Goal: Task Accomplishment & Management: Use online tool/utility

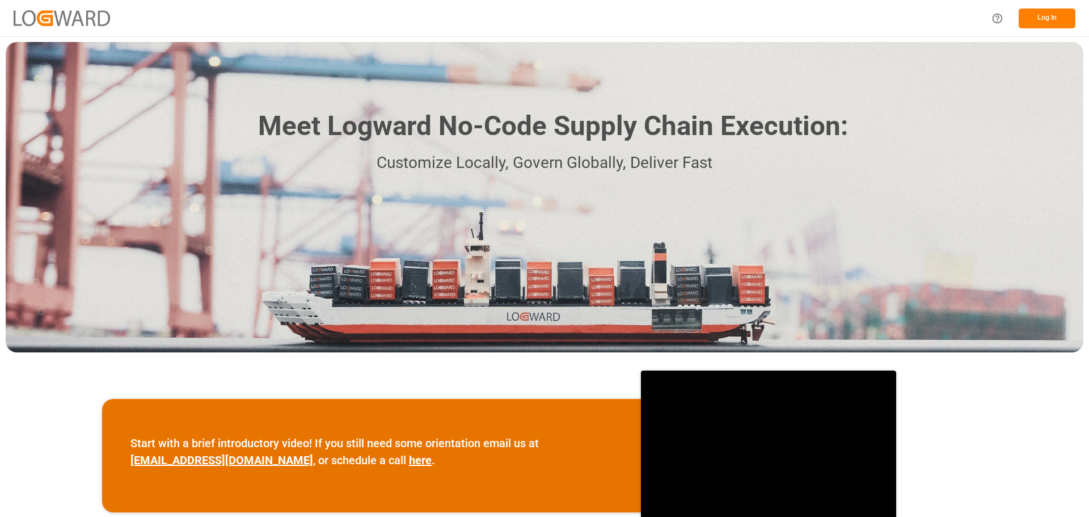
click at [1032, 17] on button "Log In" at bounding box center [1046, 19] width 57 height 20
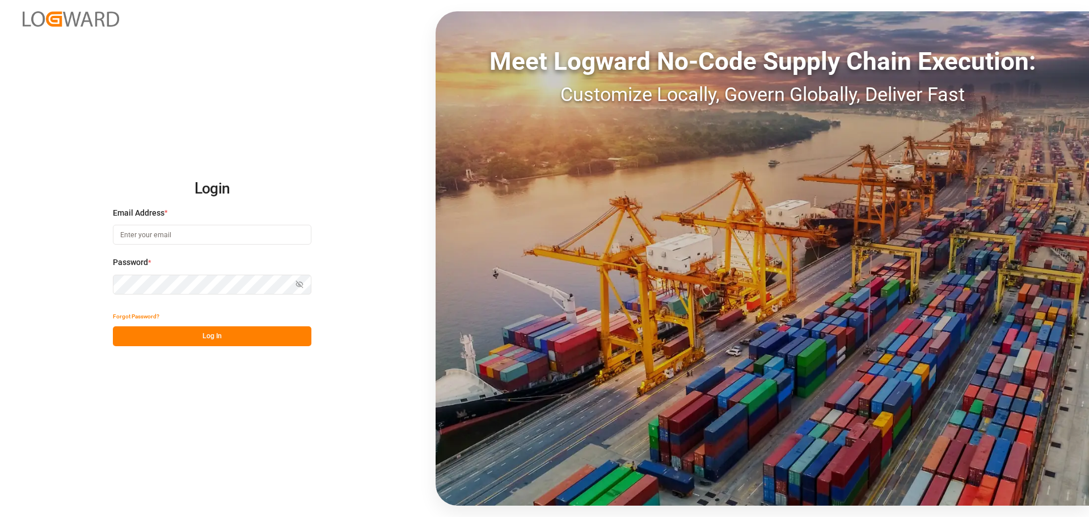
click at [147, 234] on input at bounding box center [212, 235] width 198 height 20
type input "[PERSON_NAME][EMAIL_ADDRESS][DOMAIN_NAME]"
click at [199, 342] on button "Log In" at bounding box center [212, 336] width 198 height 20
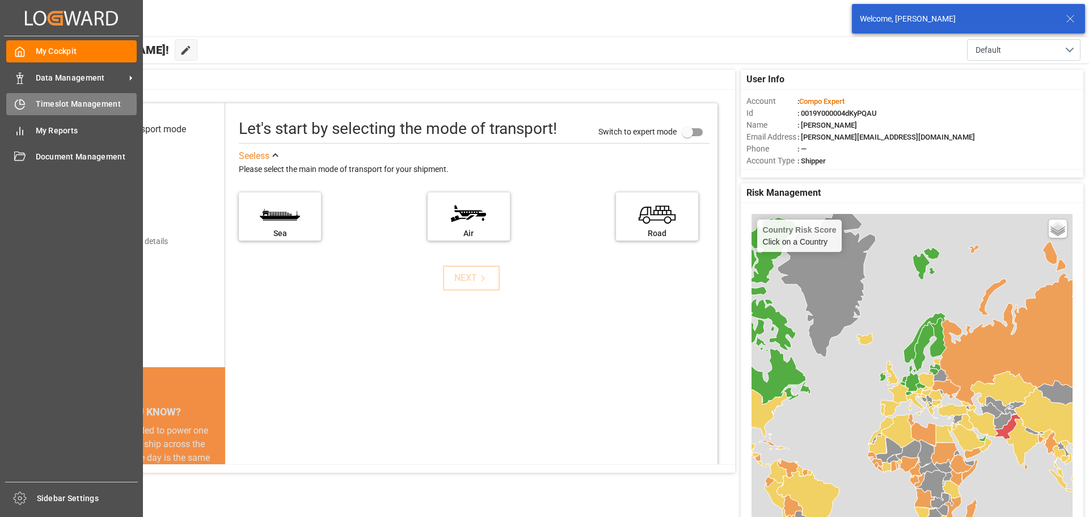
click at [74, 103] on span "Timeslot Management" at bounding box center [87, 104] width 102 height 12
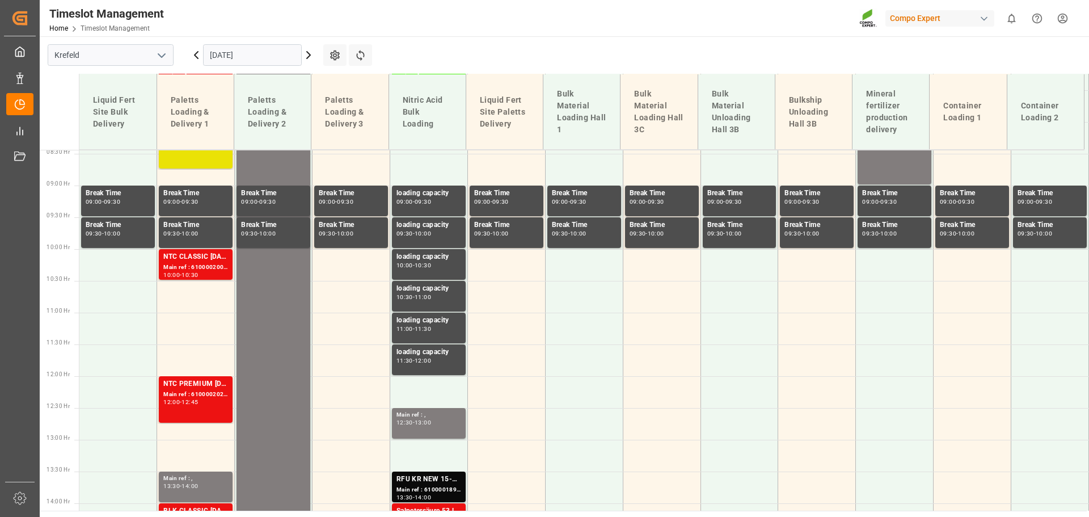
scroll to position [536, 0]
